Goal: Task Accomplishment & Management: Use online tool/utility

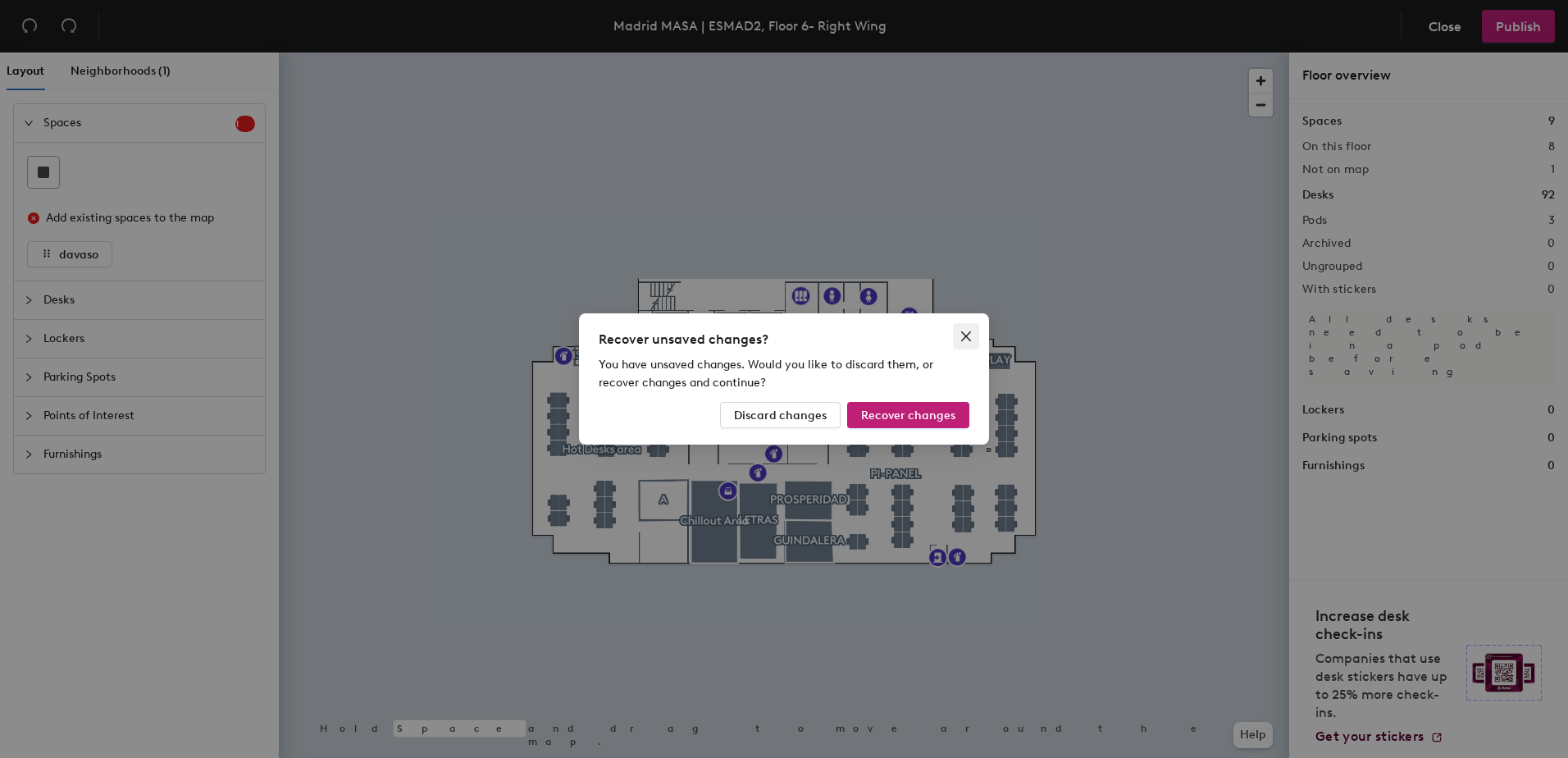
click at [970, 339] on icon "close" at bounding box center [967, 336] width 10 height 10
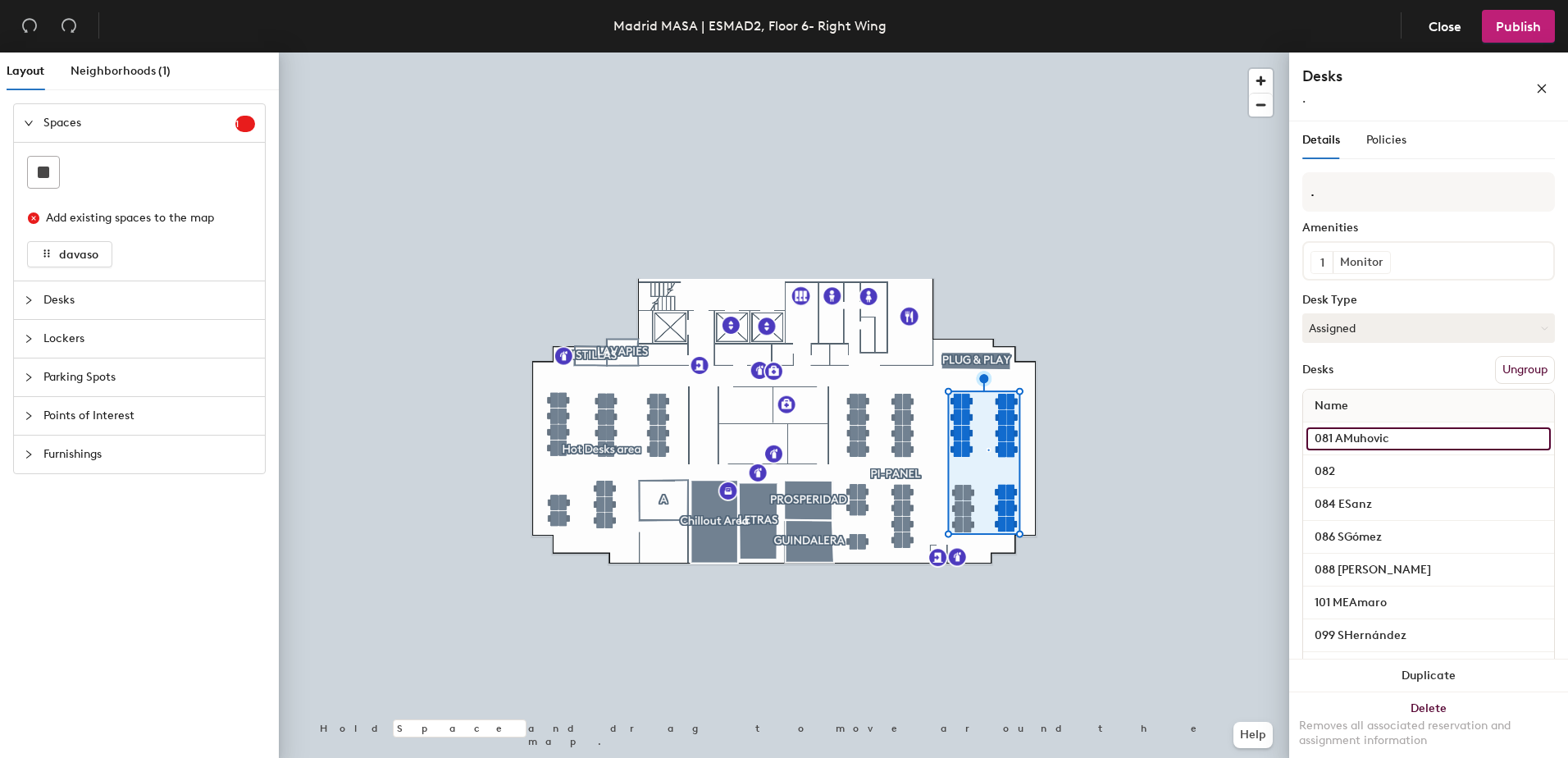
click at [1405, 450] on input "081 AMuhovic" at bounding box center [1429, 439] width 244 height 23
type input "081"
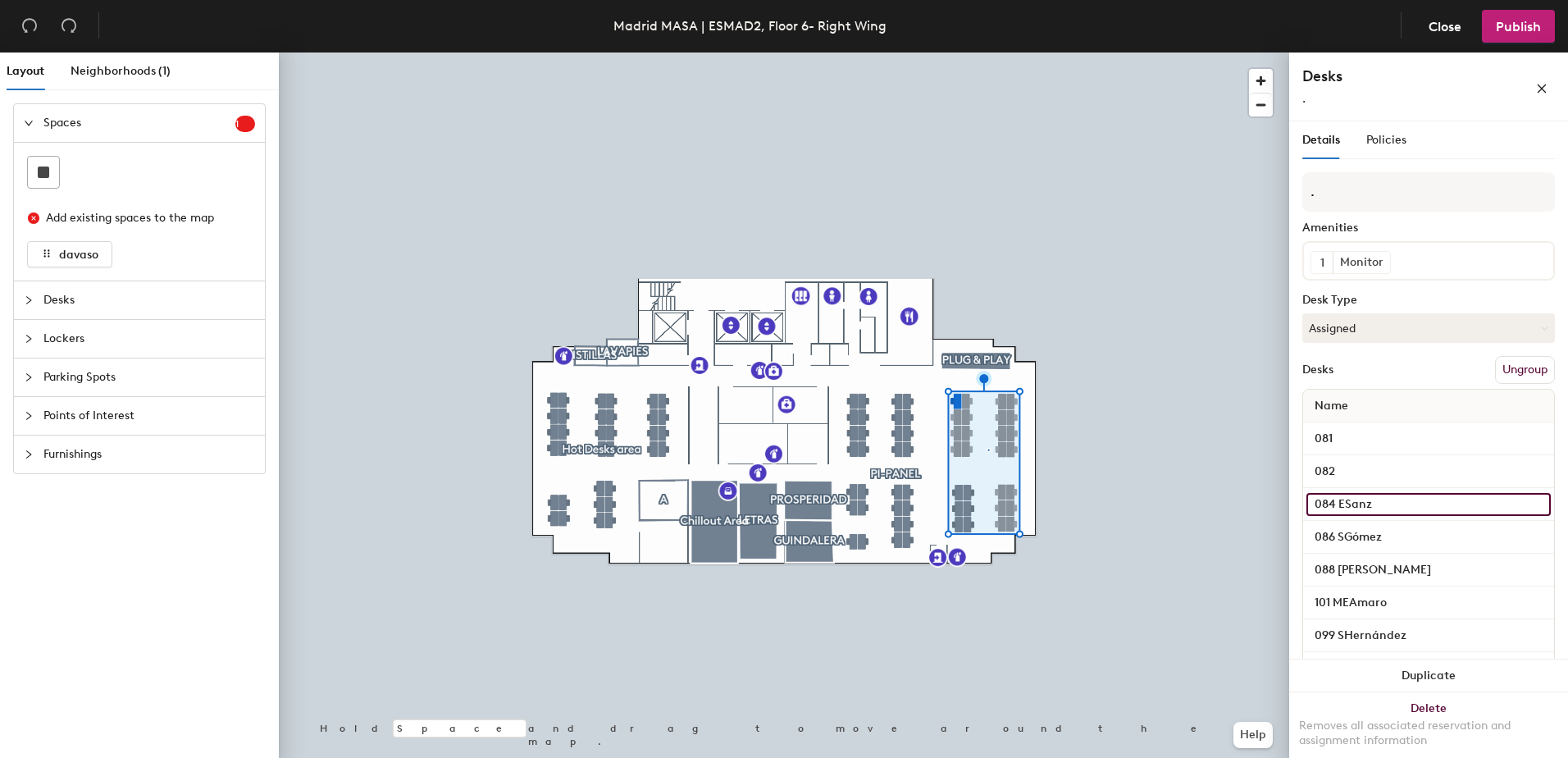
click at [1384, 516] on input "084 ESanz" at bounding box center [1429, 504] width 244 height 23
type input "084"
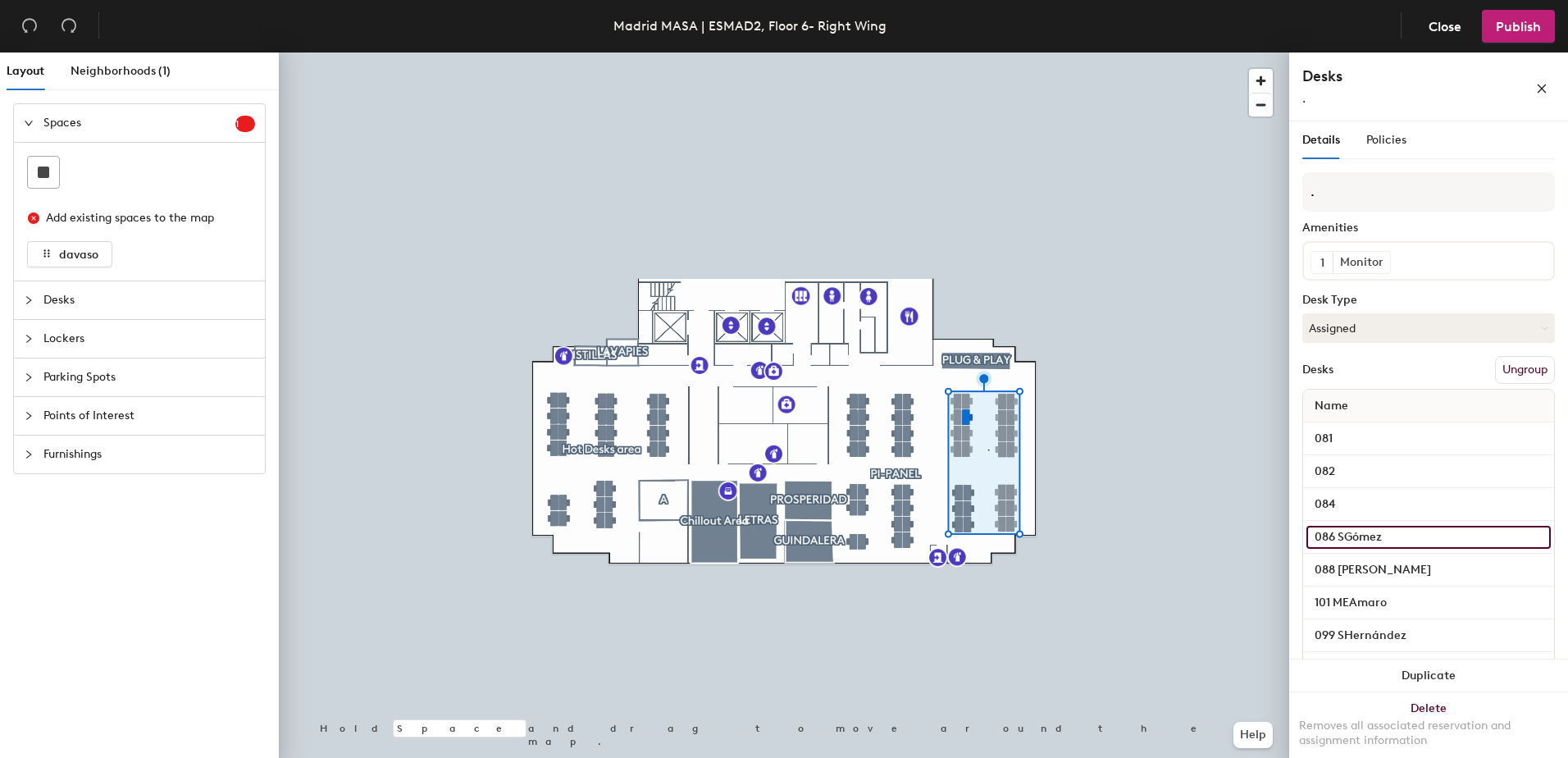
click at [1394, 549] on input "086 SGómez" at bounding box center [1429, 537] width 244 height 23
click at [1390, 549] on input "086 SGómez" at bounding box center [1429, 537] width 244 height 23
click at [1403, 549] on input "086 SGómez" at bounding box center [1429, 537] width 244 height 23
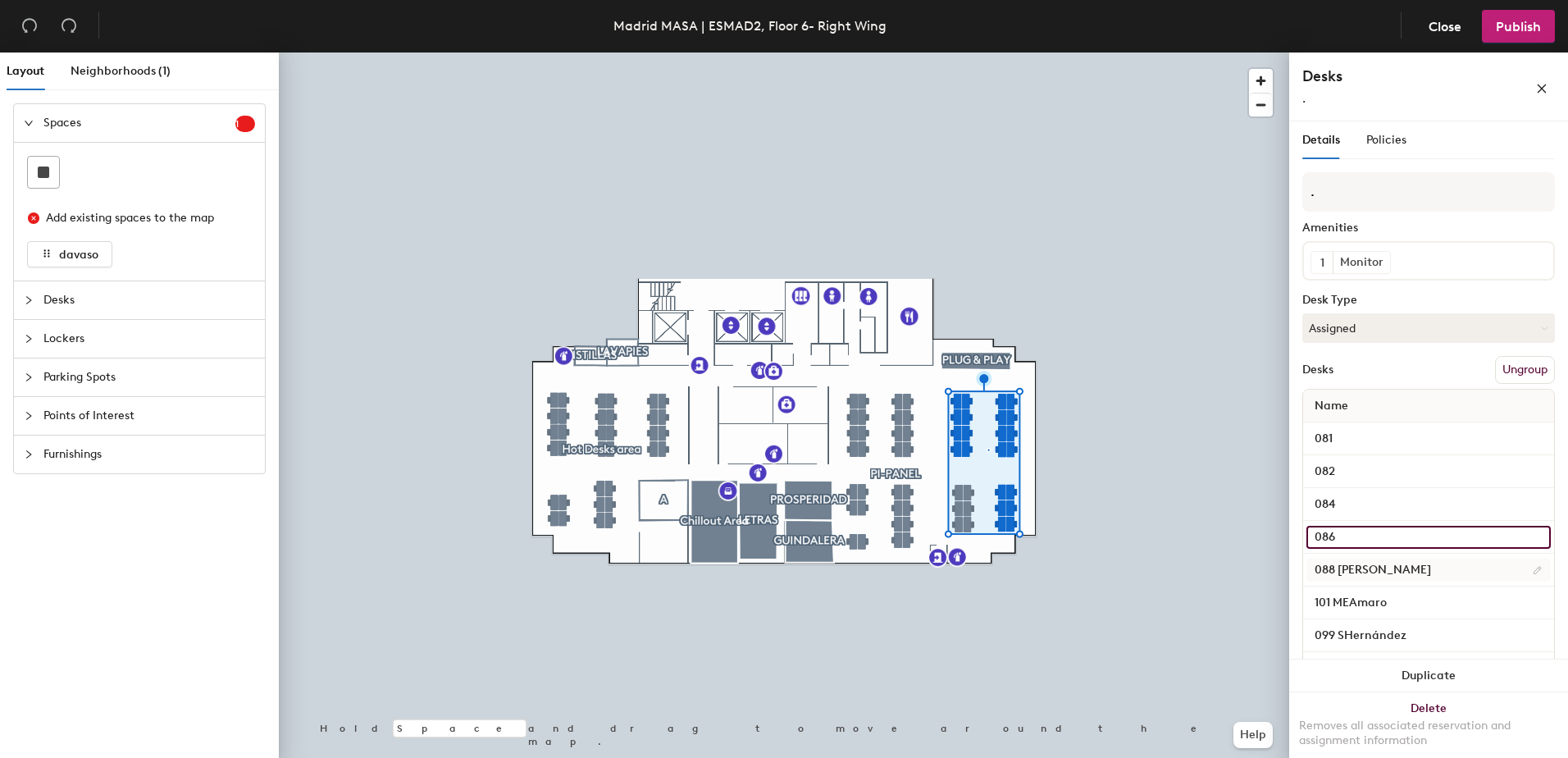
type input "086"
click at [1415, 581] on input "088 [PERSON_NAME]" at bounding box center [1429, 570] width 244 height 23
type input "088"
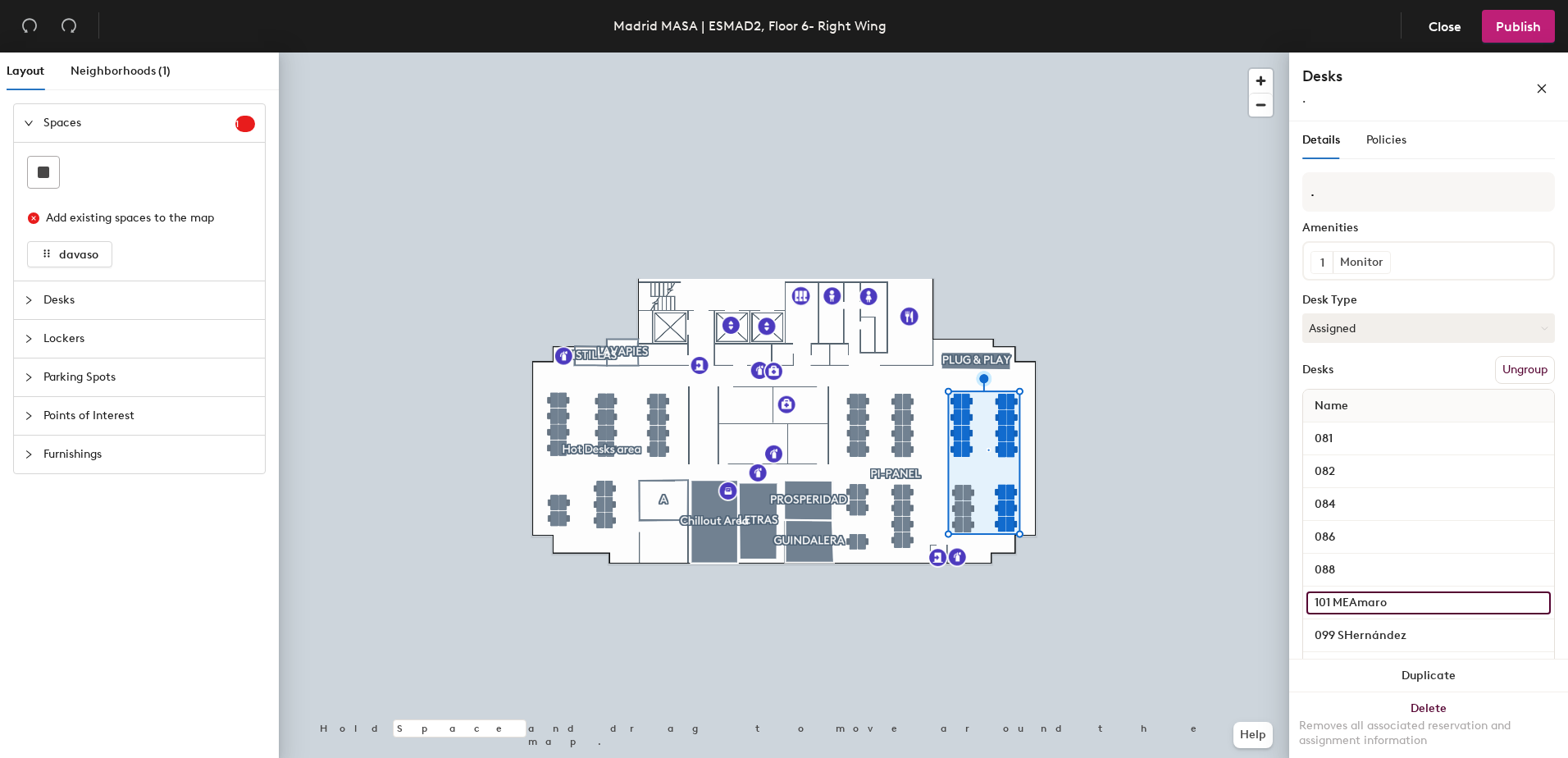
click at [1412, 615] on input "101 MEAmaro" at bounding box center [1429, 603] width 244 height 23
click at [1410, 615] on input "101 MEAmaro" at bounding box center [1429, 603] width 244 height 23
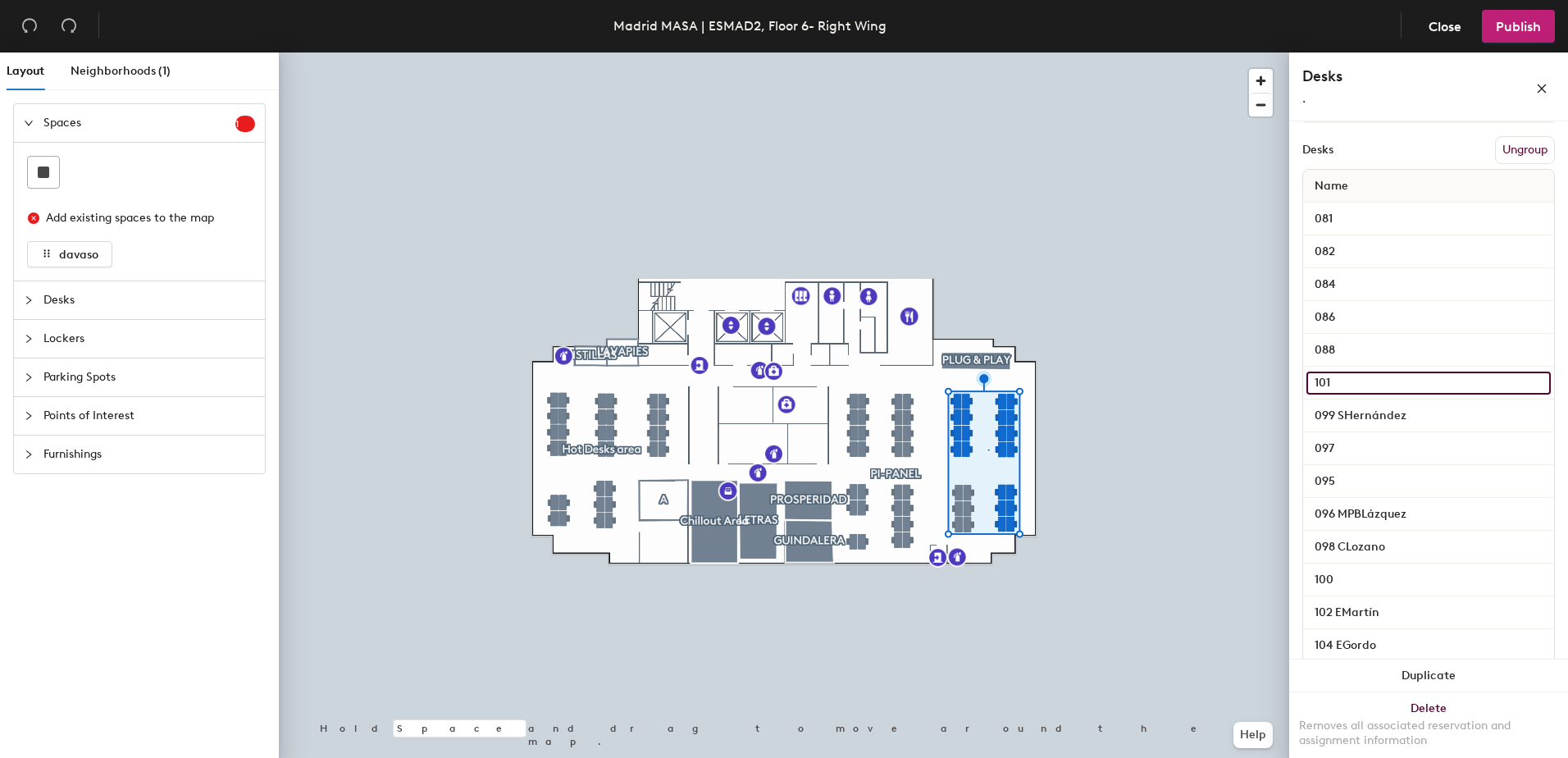
scroll to position [246, 0]
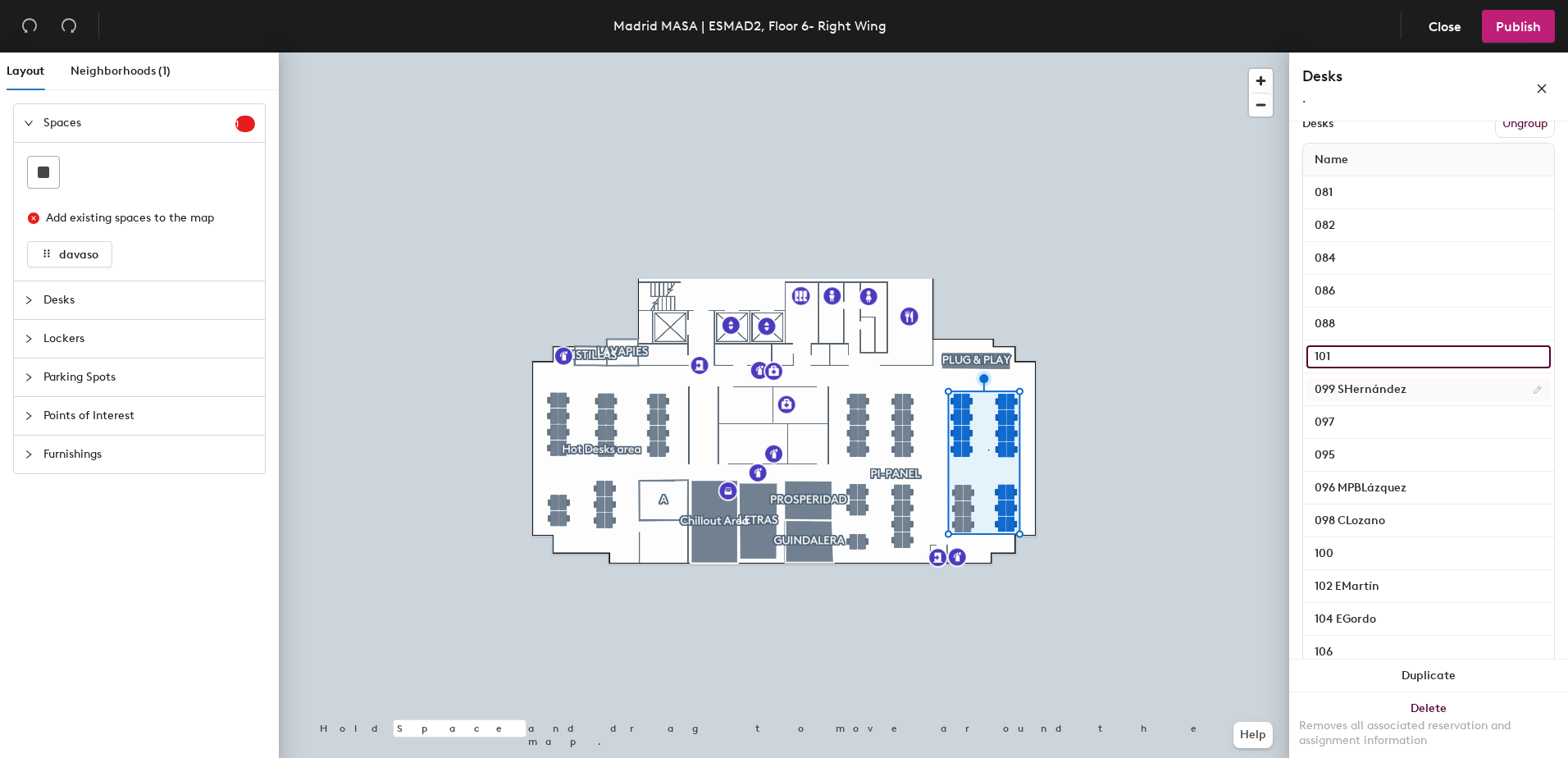
type input "101"
click at [1417, 401] on input "099 SHernández" at bounding box center [1429, 389] width 244 height 23
type input "099"
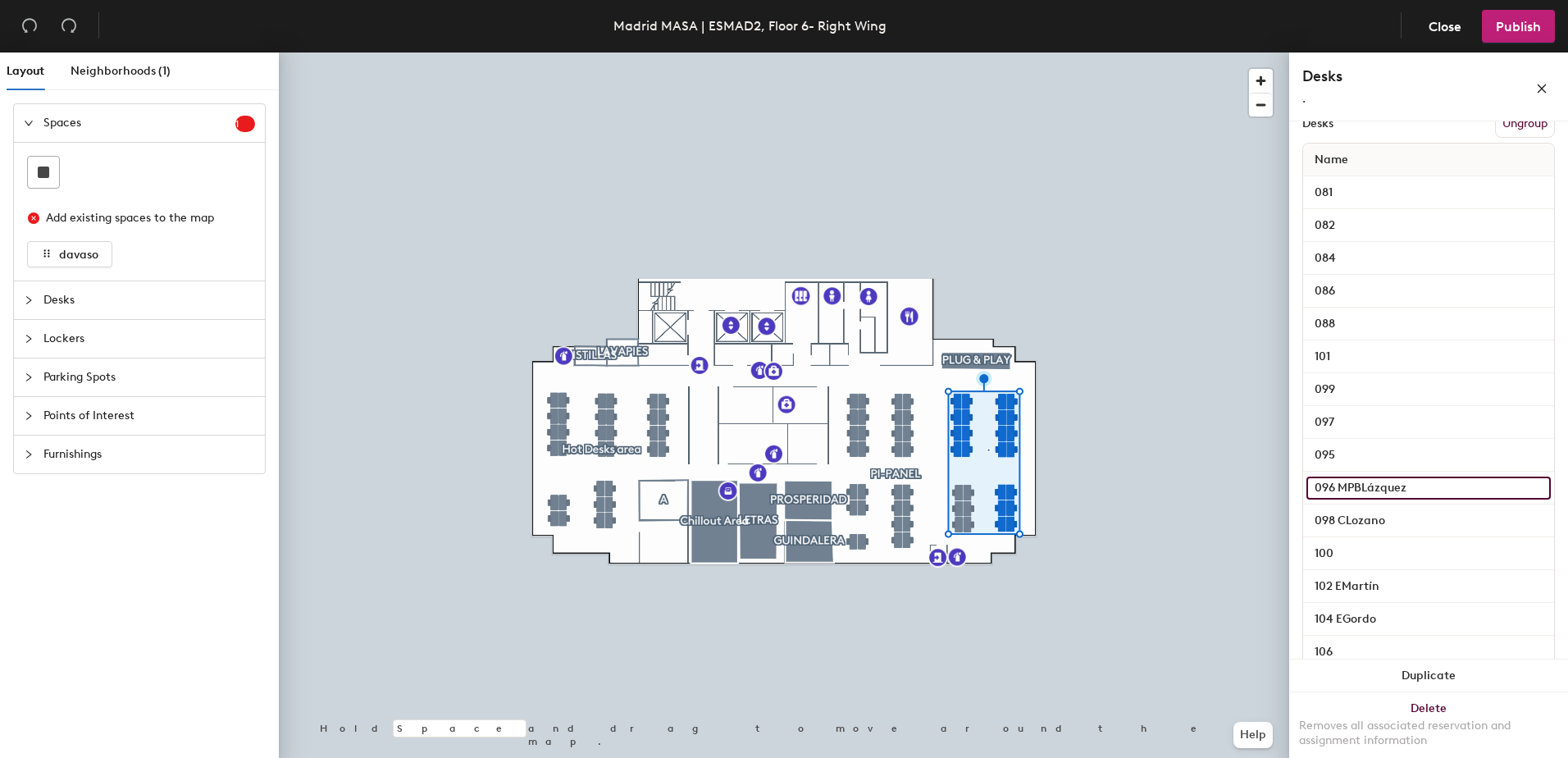
click at [1416, 499] on input "096 MPBLázquez" at bounding box center [1429, 488] width 244 height 23
type input "096"
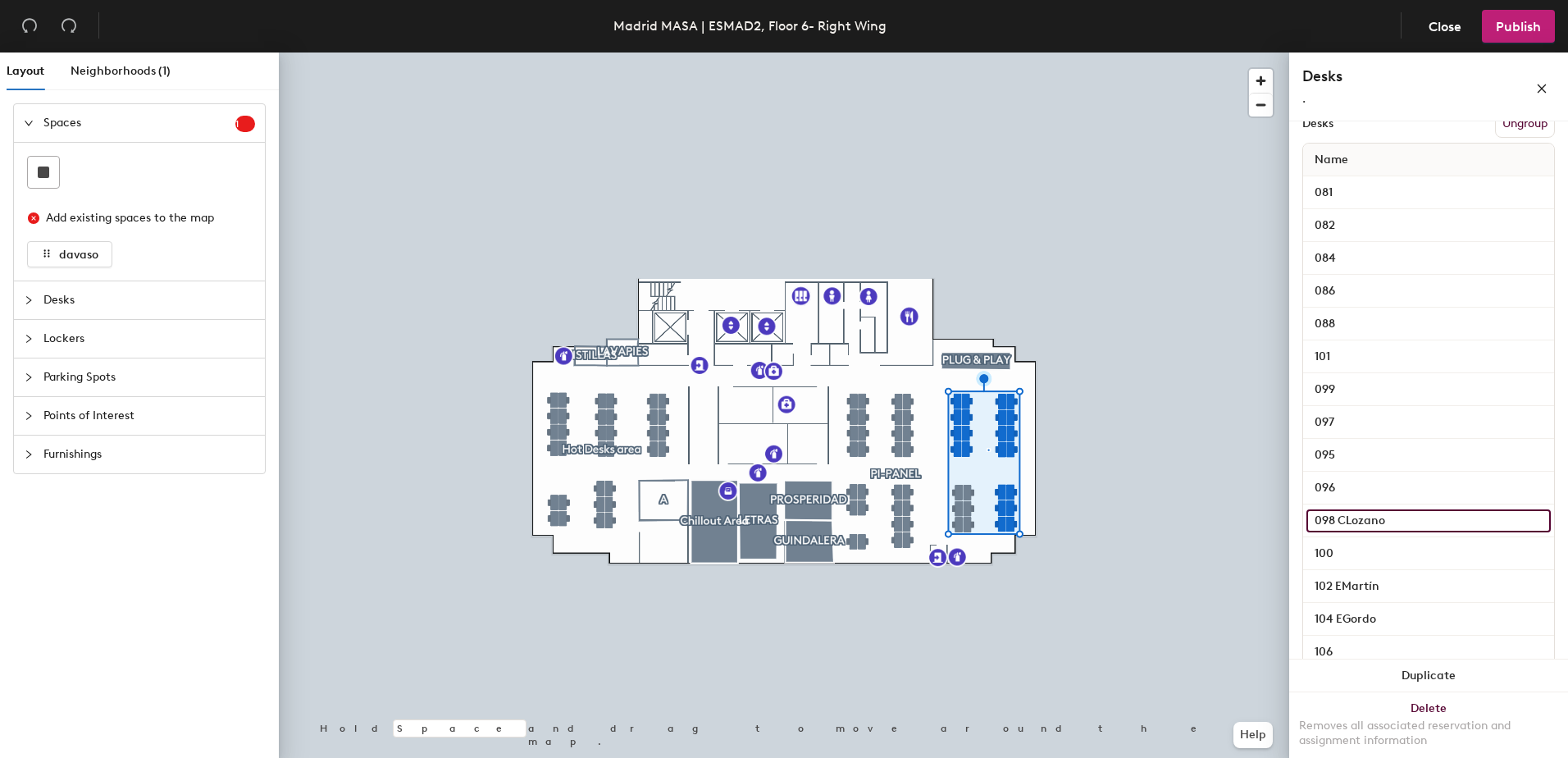
click at [1397, 532] on input "098 CLozano" at bounding box center [1429, 521] width 244 height 23
click at [1398, 532] on input "098 CLozano" at bounding box center [1429, 521] width 244 height 23
type input "098"
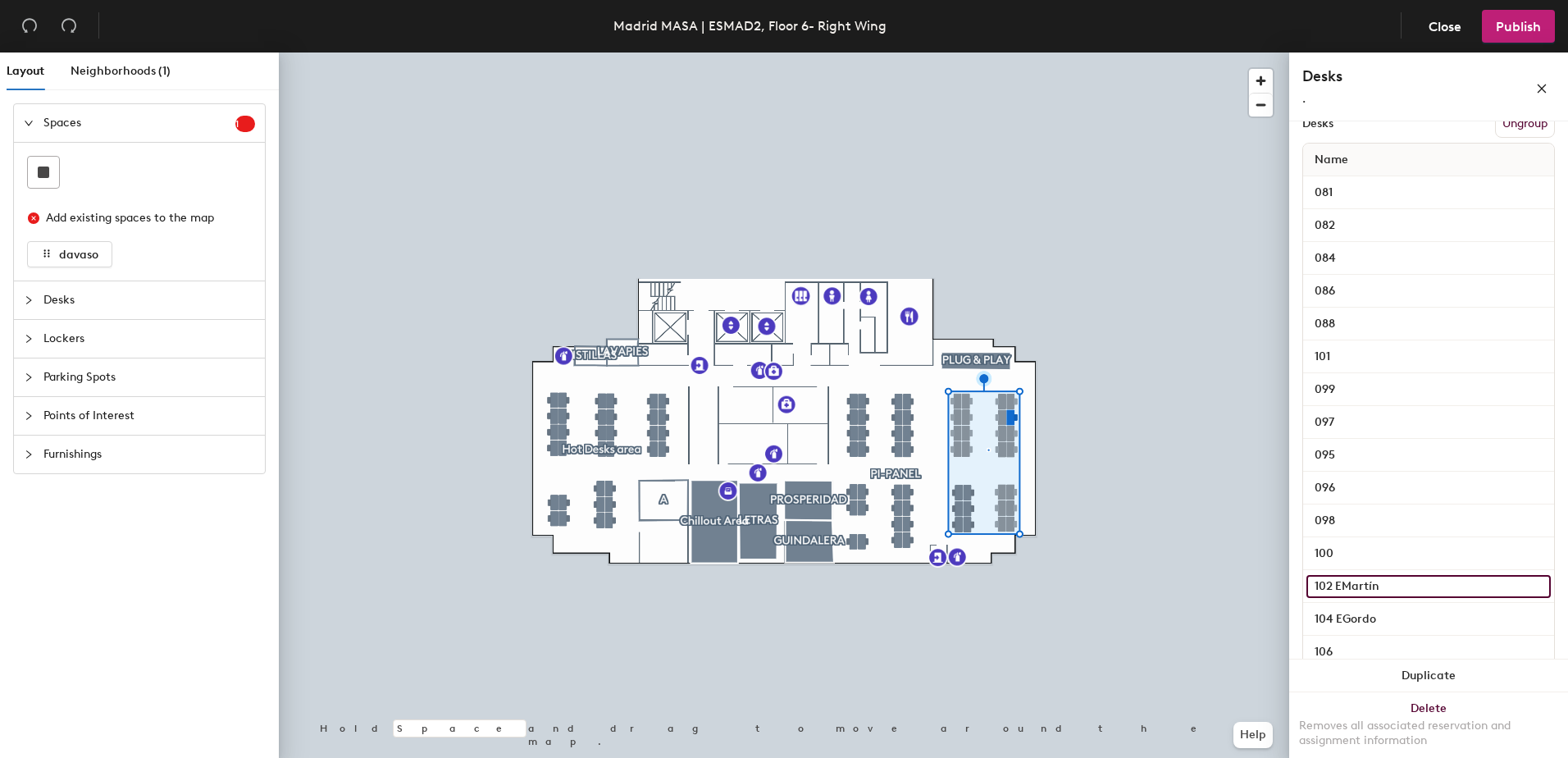
click at [1399, 598] on input "102 EMartín" at bounding box center [1429, 586] width 244 height 23
click at [1403, 598] on input "102 EMartín" at bounding box center [1429, 586] width 244 height 23
click at [1395, 598] on input "102 EMartín" at bounding box center [1429, 586] width 244 height 23
type input "102"
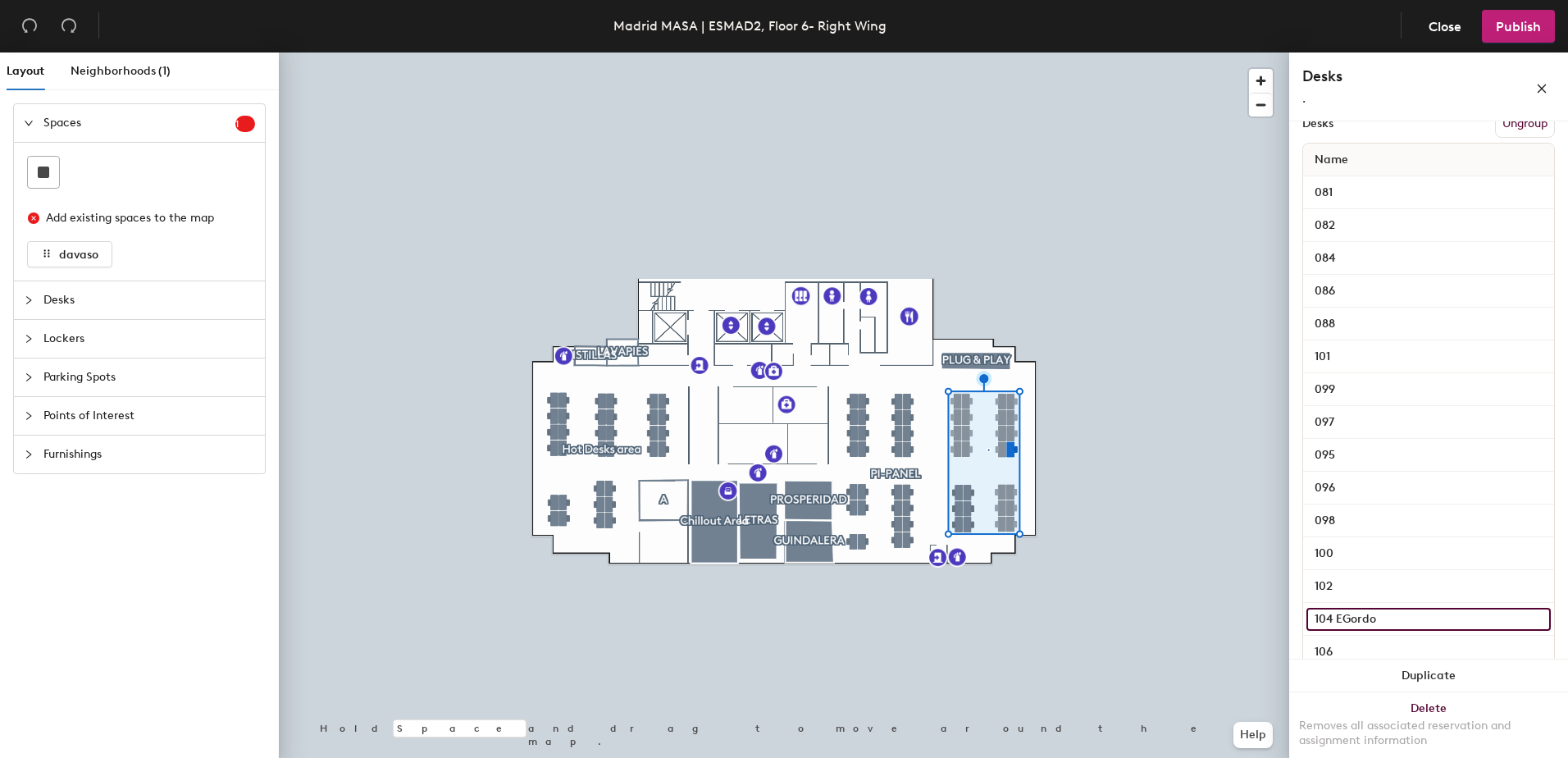
click at [1390, 630] on input "104 EGordo" at bounding box center [1429, 620] width 244 height 23
click at [1389, 630] on input "104 EGordo" at bounding box center [1429, 620] width 244 height 23
type input "104"
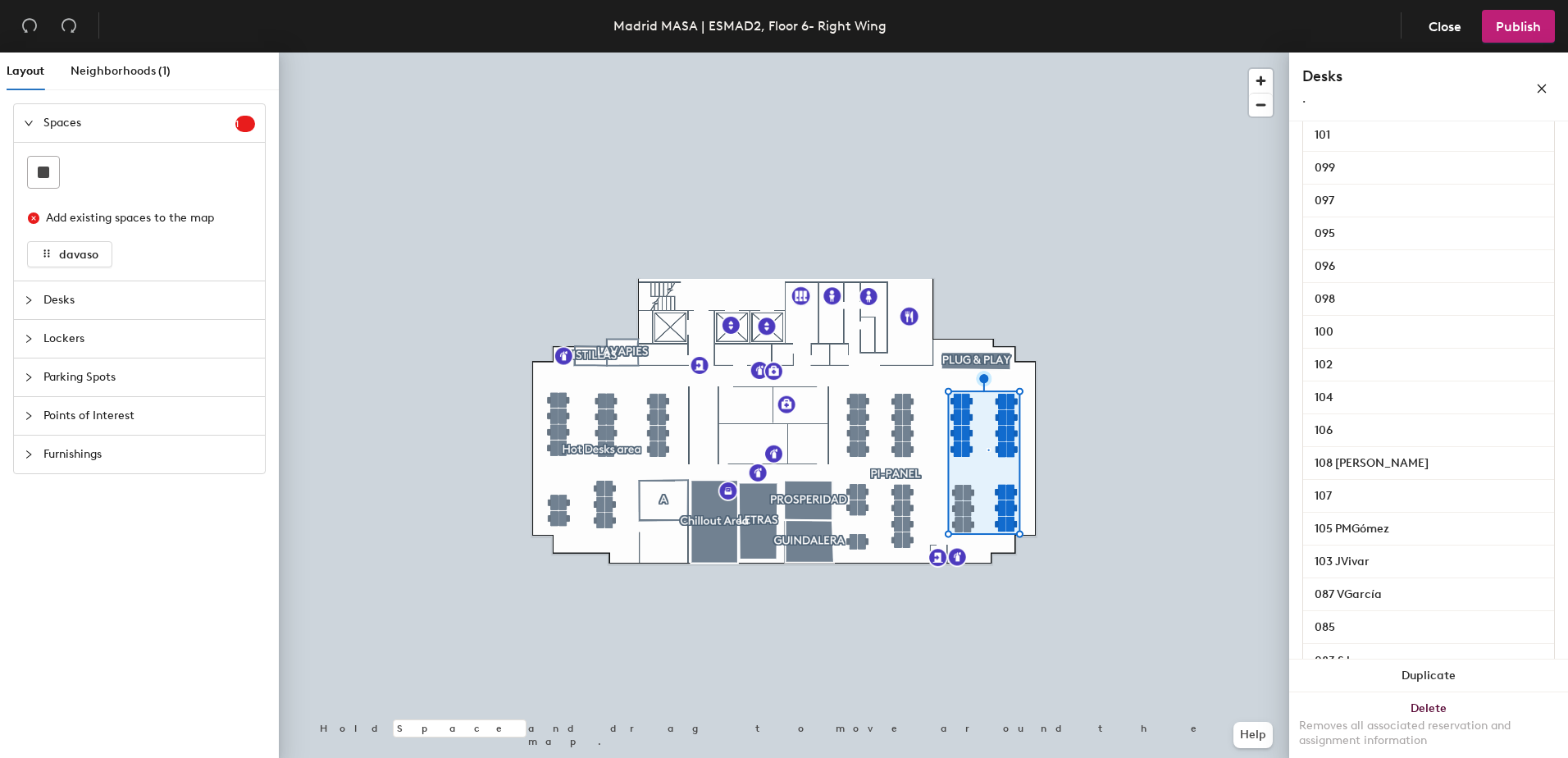
scroll to position [530, 0]
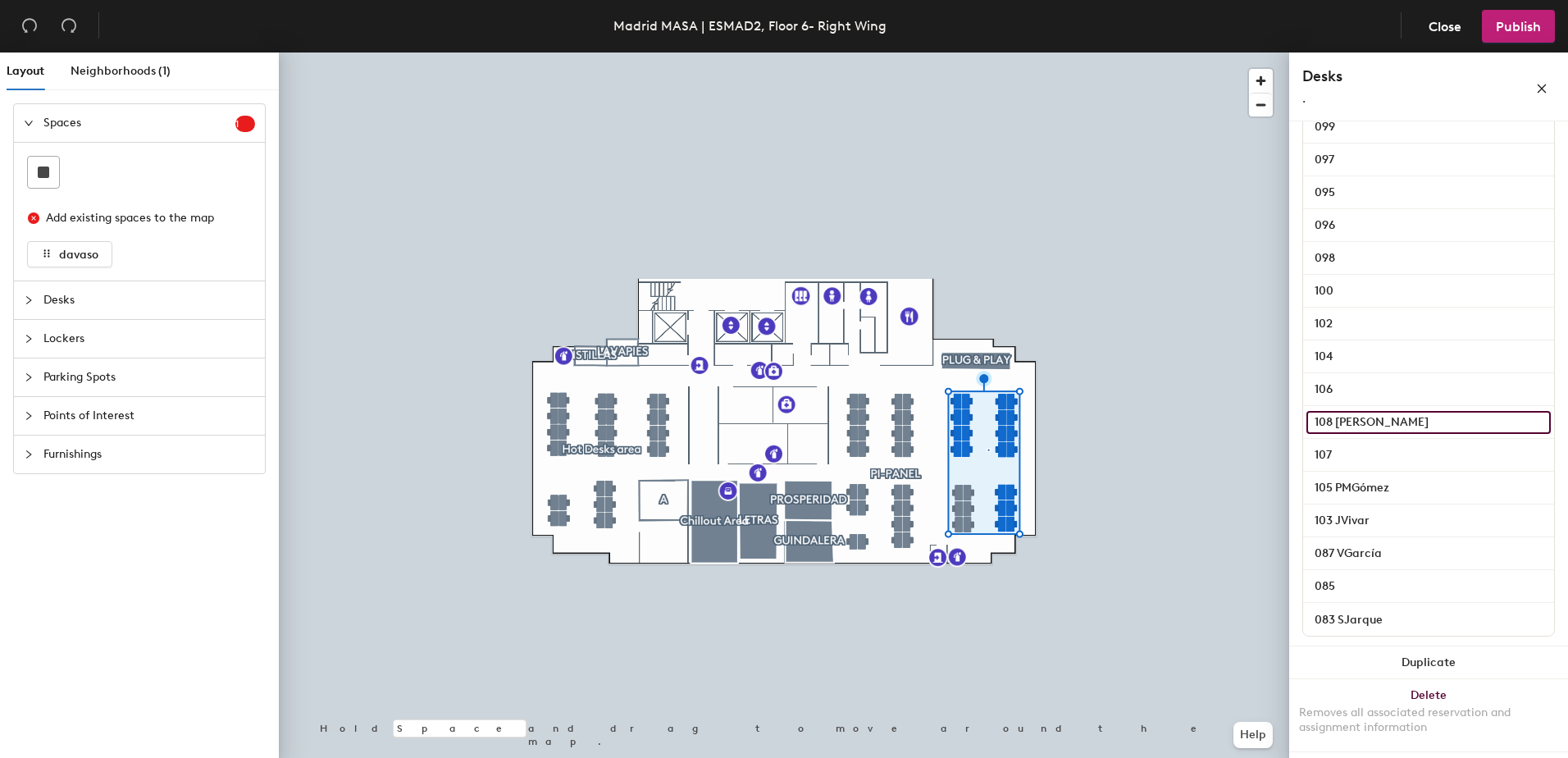
click at [1409, 423] on input "108 [PERSON_NAME]" at bounding box center [1429, 423] width 244 height 23
type input "108"
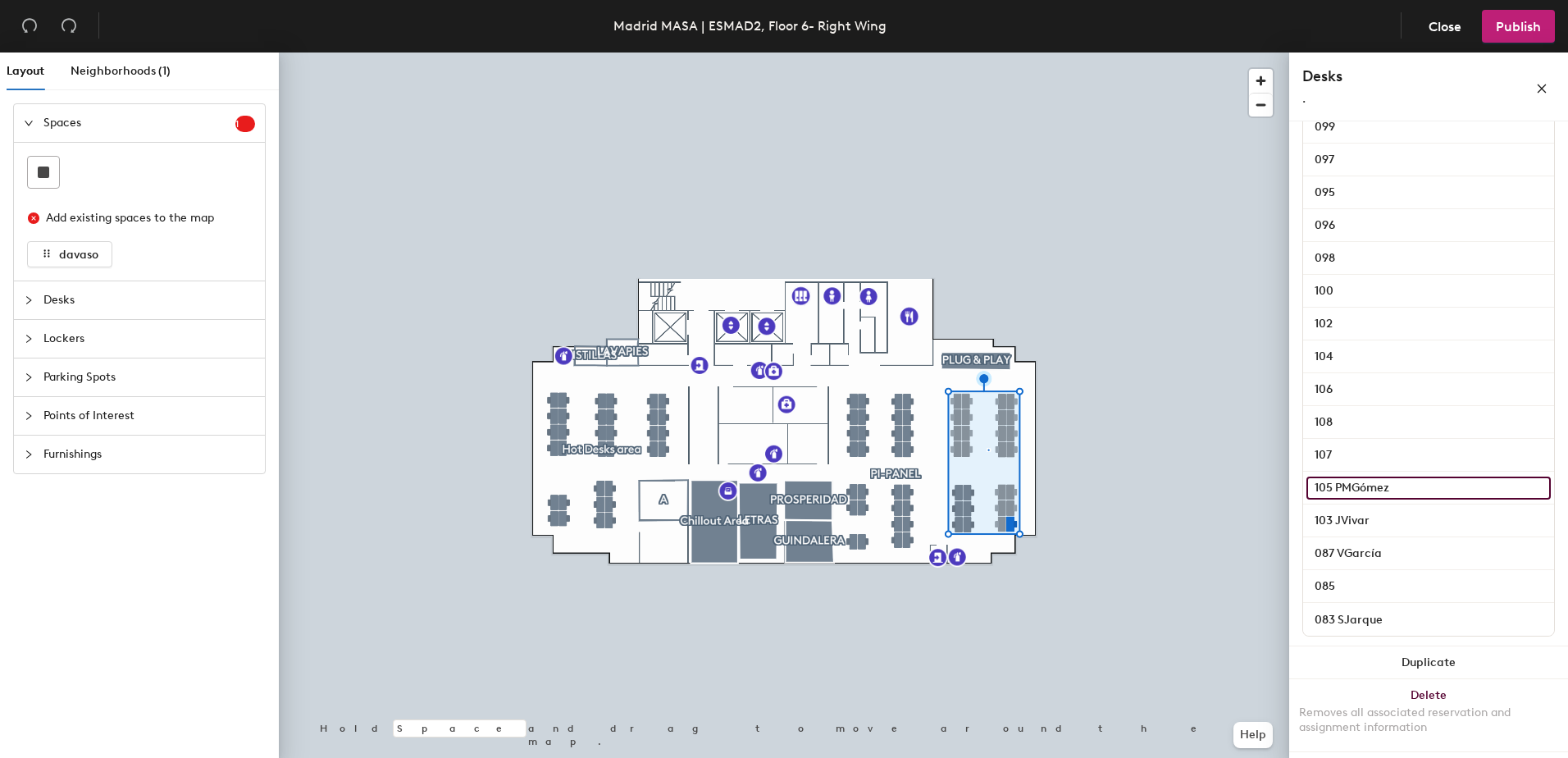
click at [1395, 489] on input "105 PMGómez" at bounding box center [1429, 488] width 244 height 23
type input "105"
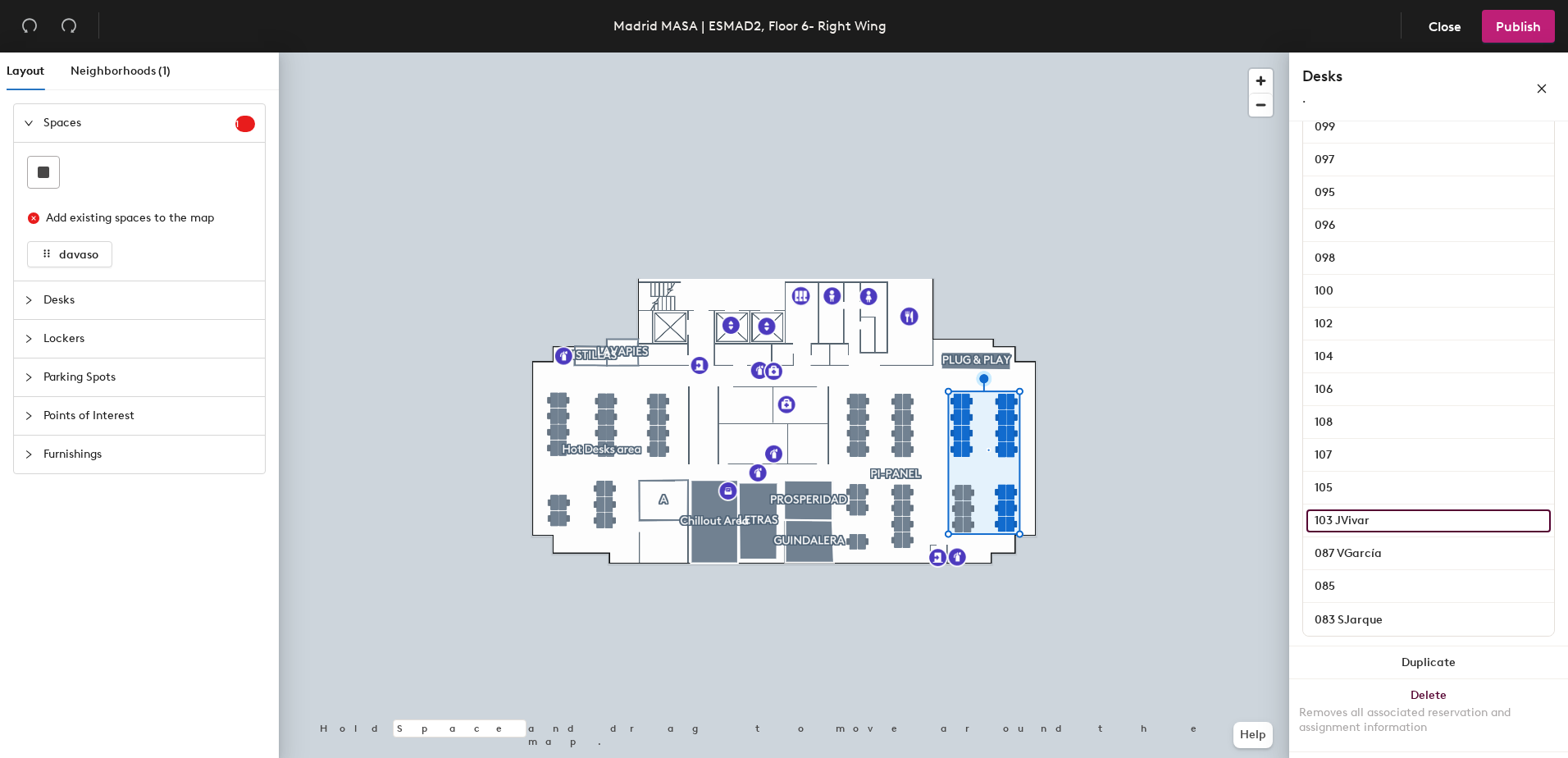
click at [1382, 516] on input "103 JVivar" at bounding box center [1429, 521] width 244 height 23
click at [1383, 517] on input "103 JVivar" at bounding box center [1429, 521] width 244 height 23
type input "103"
click at [1388, 552] on input "087 VGarcía" at bounding box center [1429, 554] width 244 height 23
click at [1388, 545] on input "087 VGarcía" at bounding box center [1429, 554] width 244 height 23
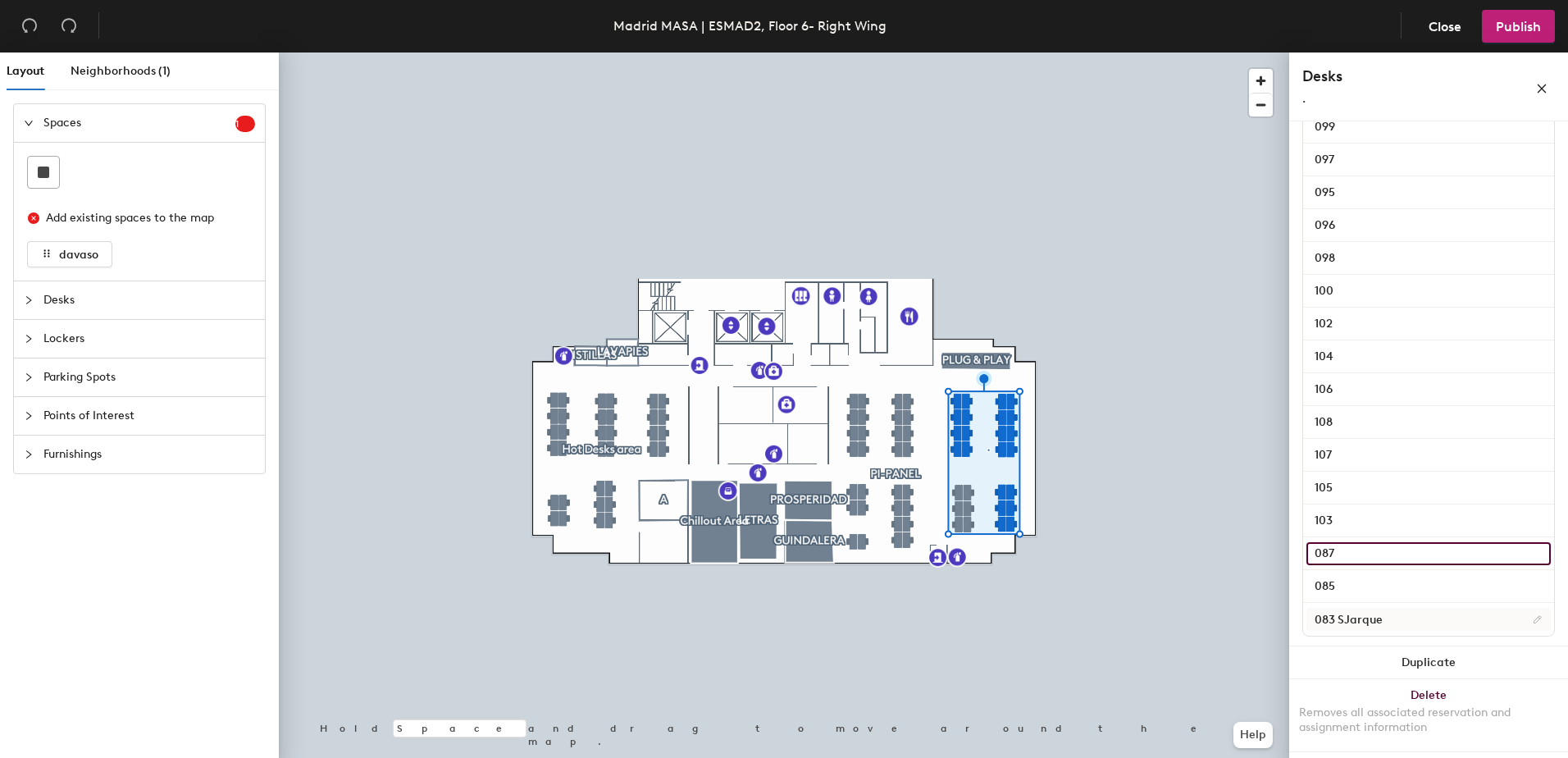
type input "087"
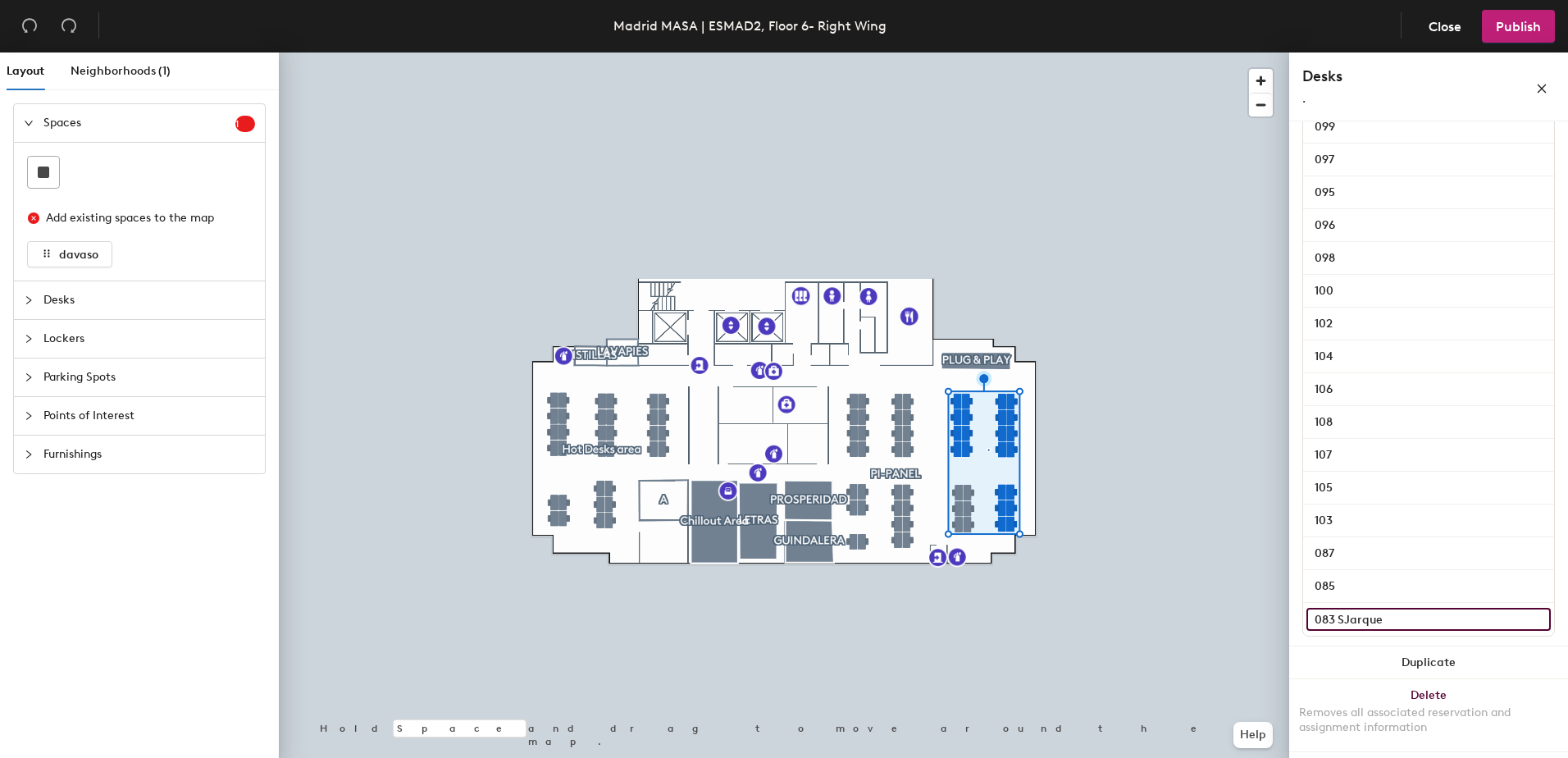
click at [1387, 618] on input "083 SJarque" at bounding box center [1429, 620] width 244 height 23
type input "083"
click at [1517, 29] on span "Publish" at bounding box center [1519, 27] width 45 height 16
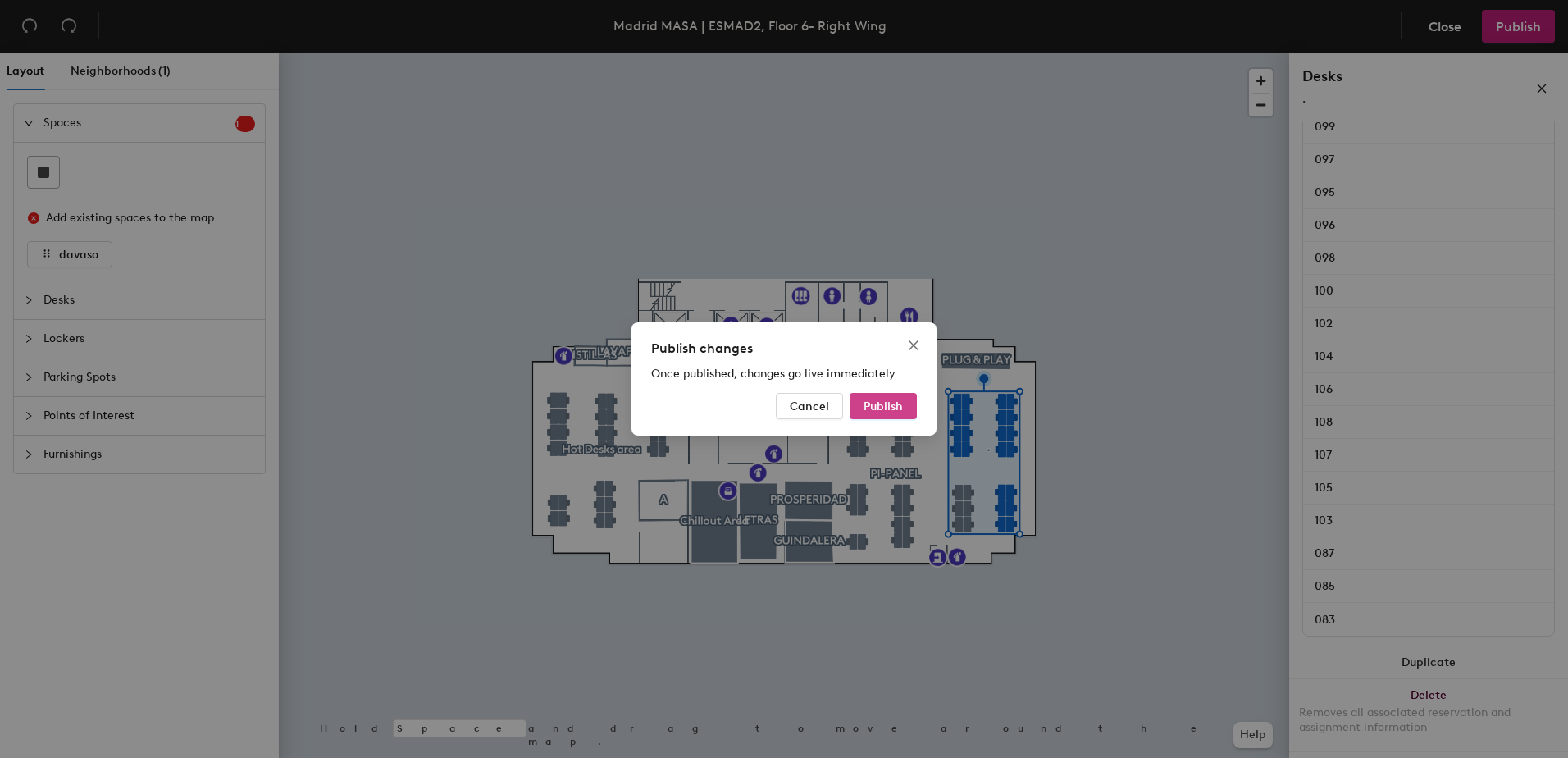
click at [897, 414] on button "Publish" at bounding box center [883, 405] width 68 height 26
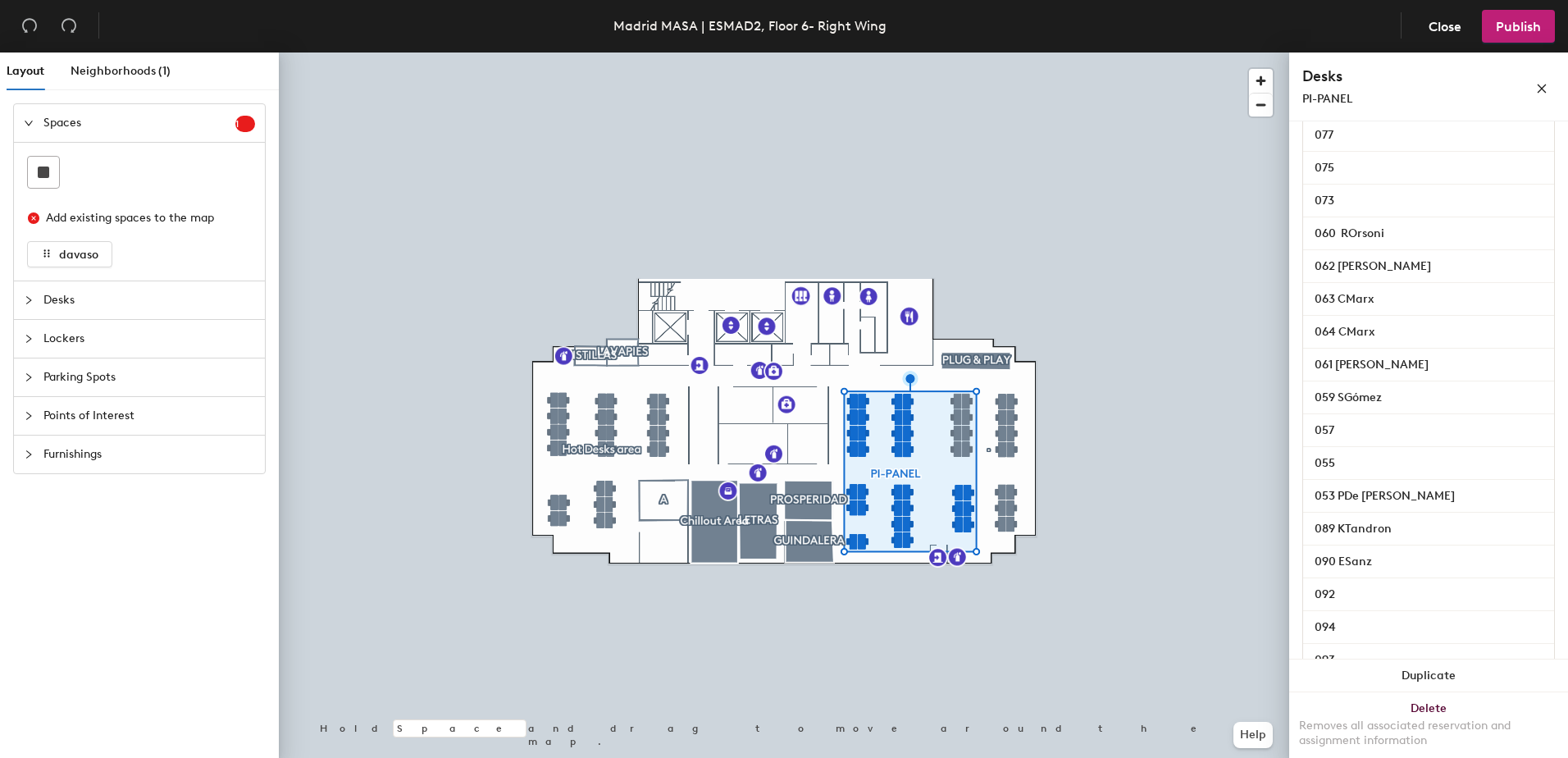
scroll to position [903, 0]
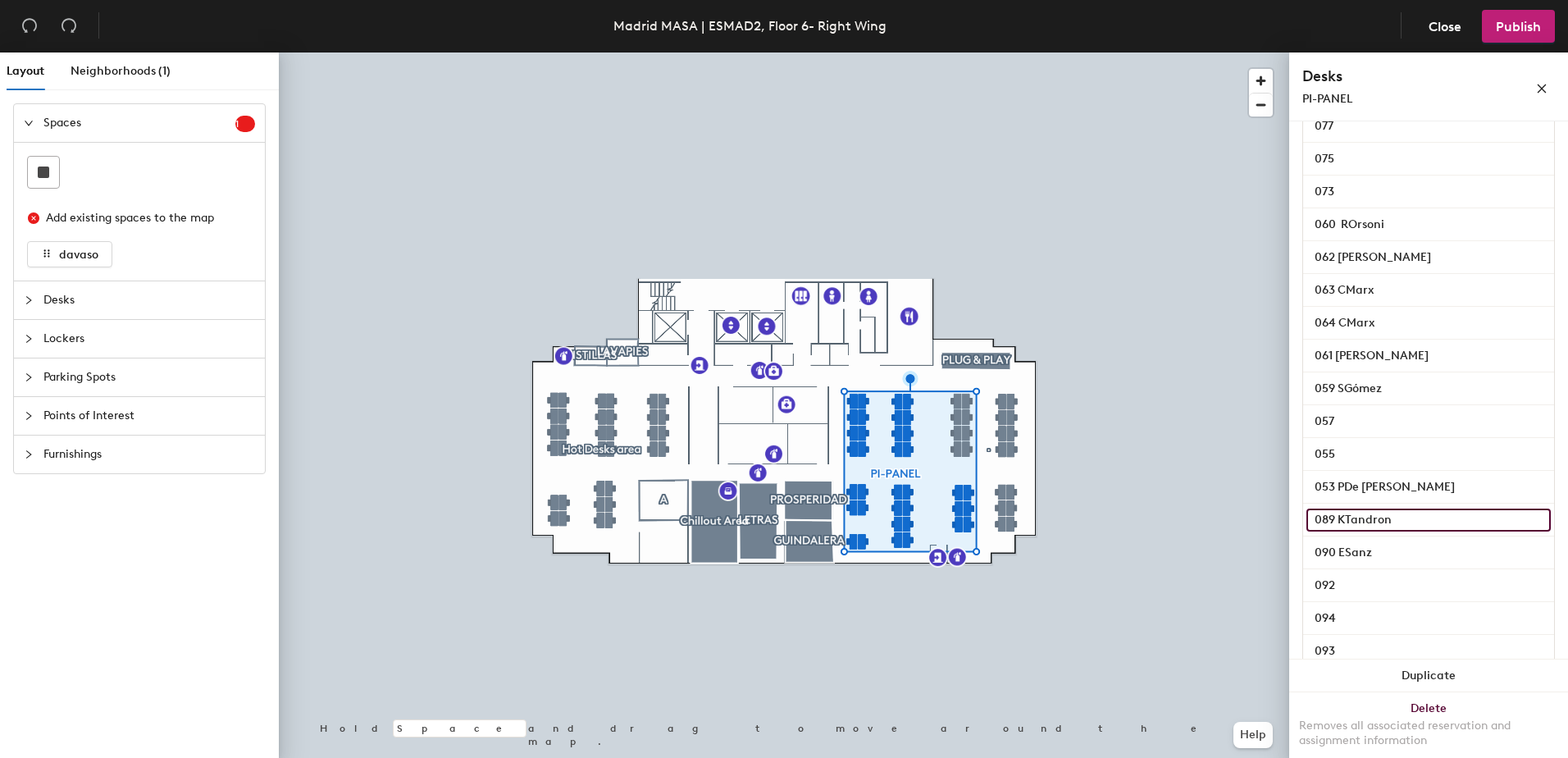
click at [1399, 531] on input "089 KTandron" at bounding box center [1429, 520] width 244 height 23
type input "089"
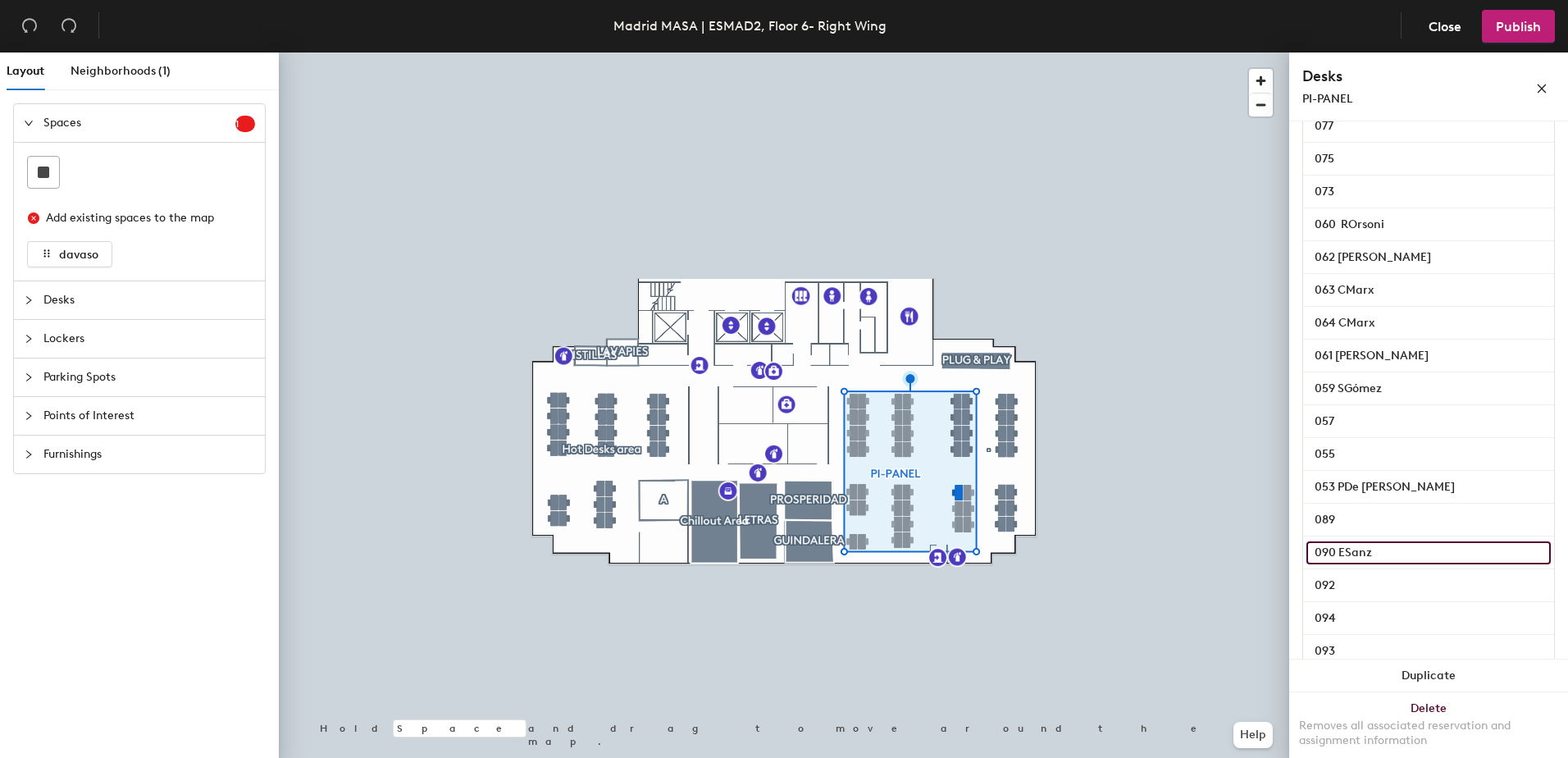
click at [1395, 565] on input "090 ESanz" at bounding box center [1429, 553] width 244 height 23
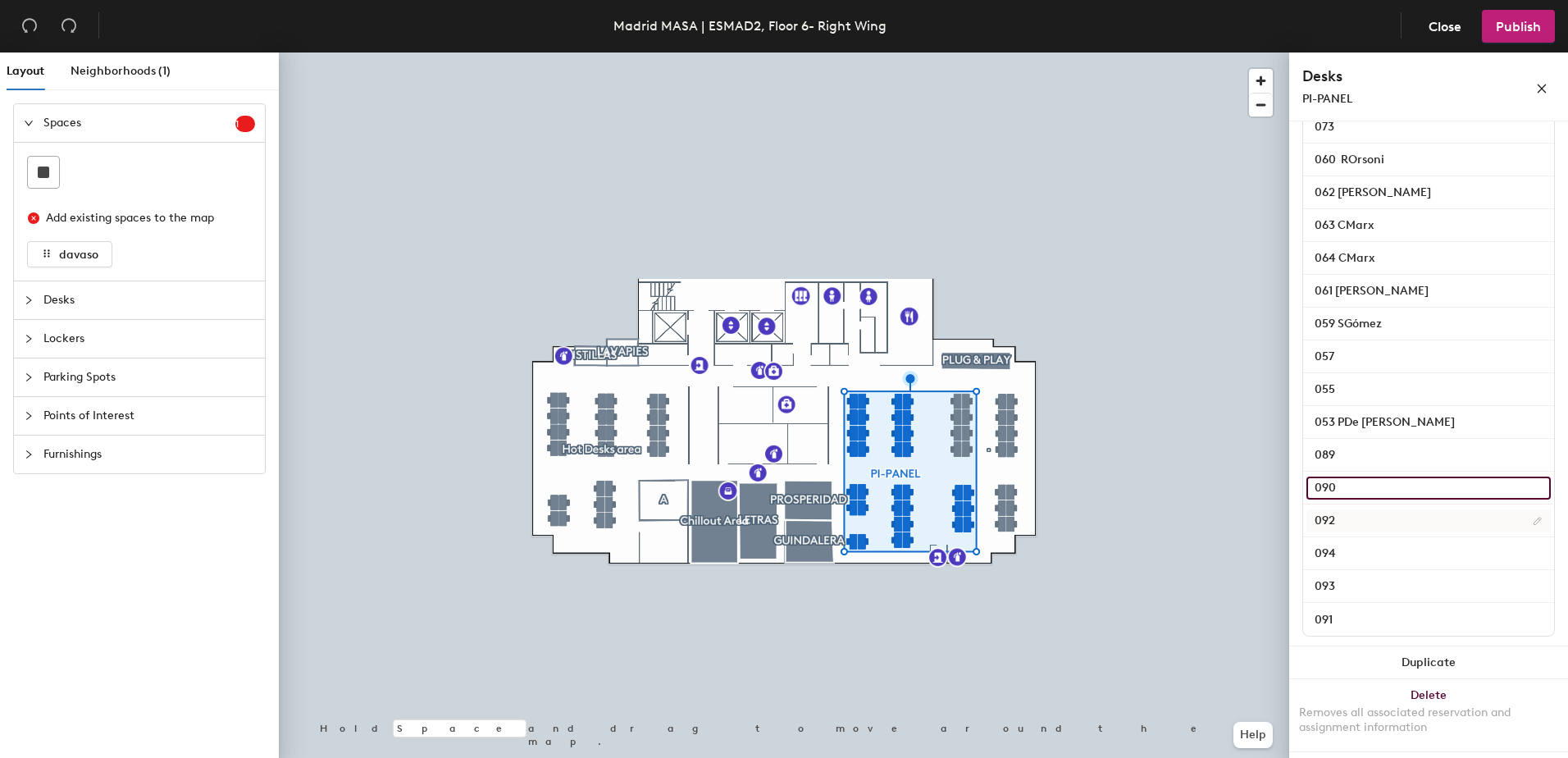
scroll to position [989, 0]
type input "090"
click at [1083, 53] on div at bounding box center [784, 53] width 1011 height 0
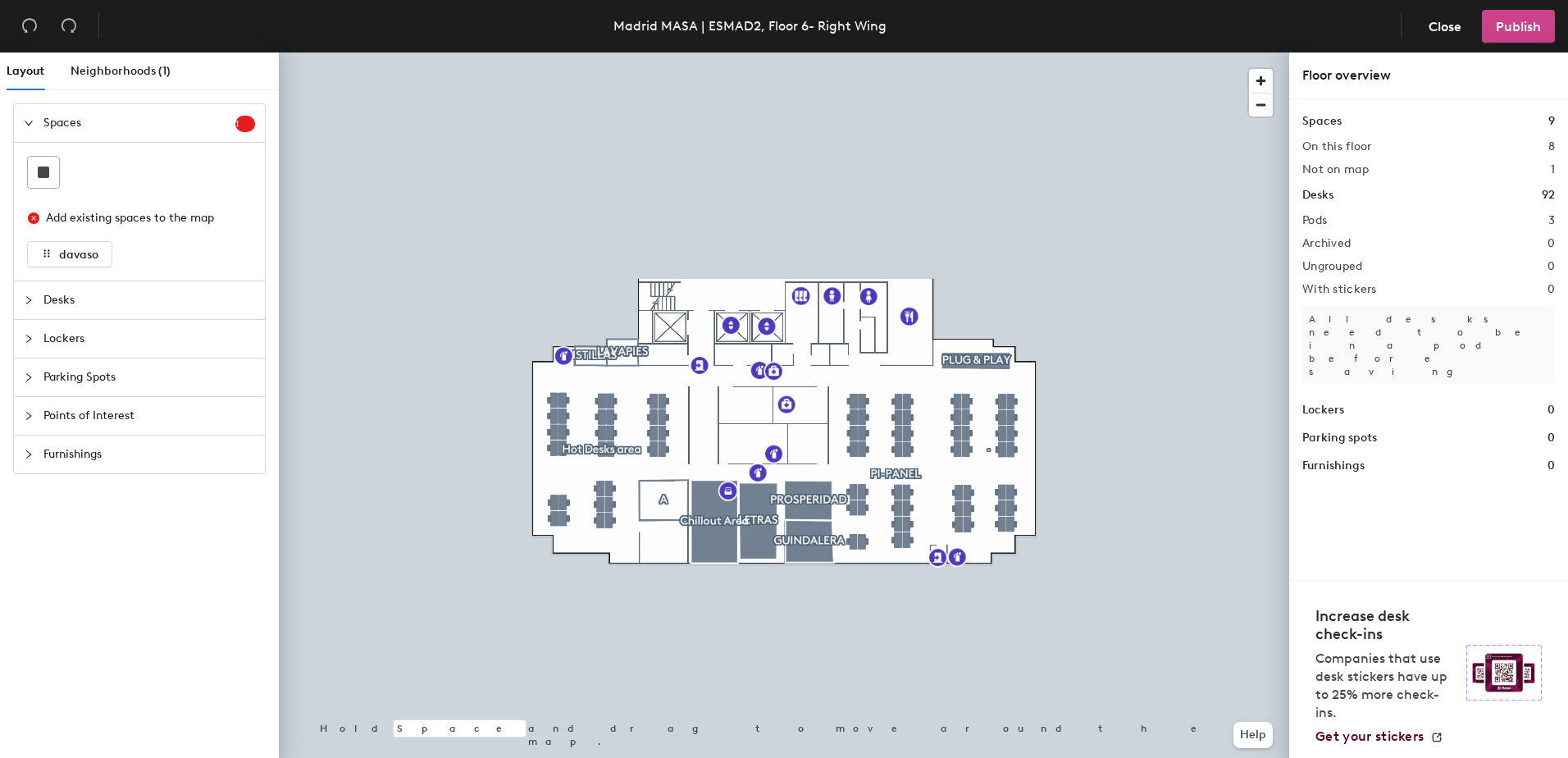
click at [1515, 32] on span "Publish" at bounding box center [1519, 27] width 45 height 16
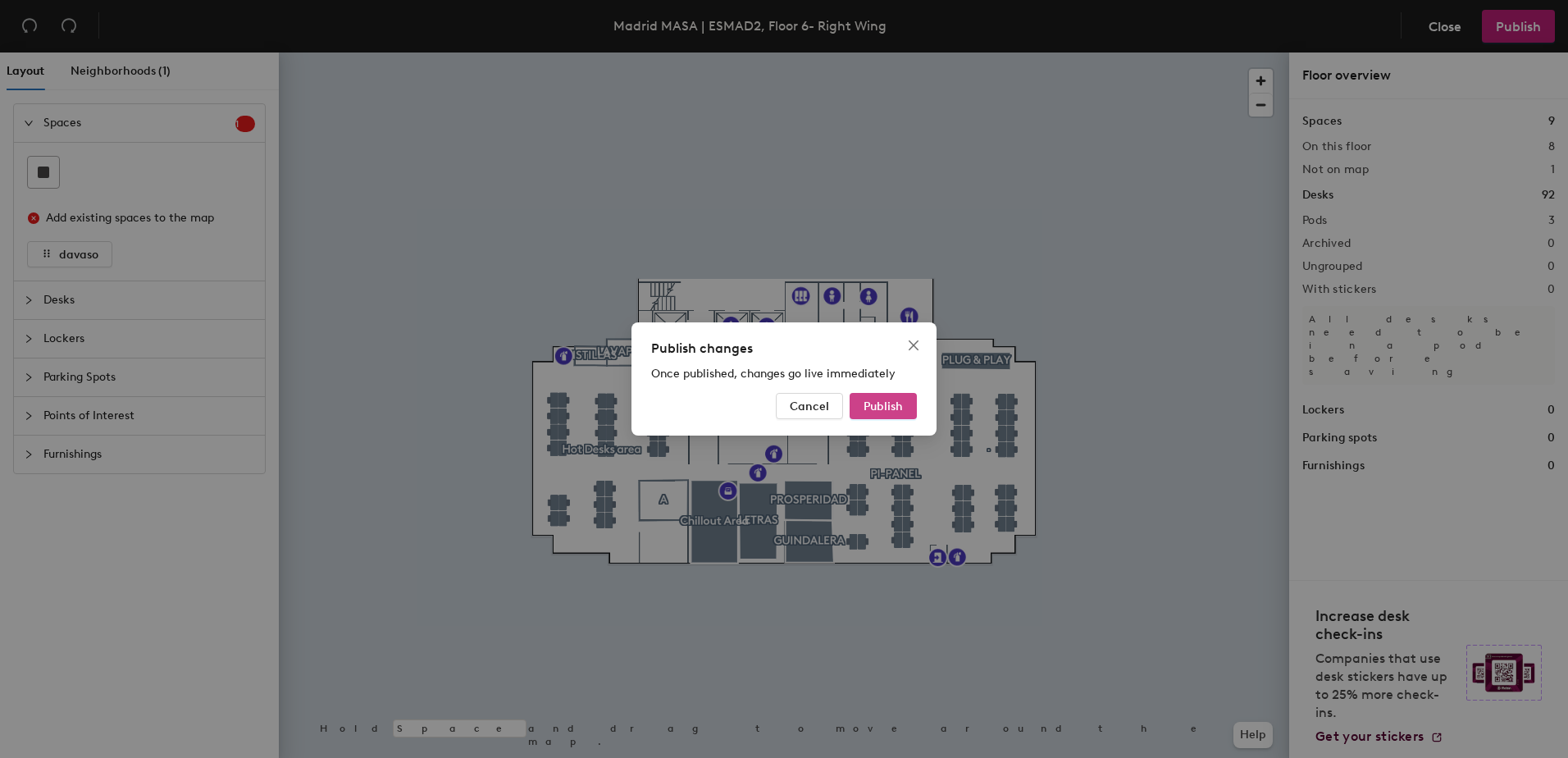
click at [887, 409] on span "Publish" at bounding box center [882, 406] width 39 height 14
